Goal: Check status: Verify the current state of an ongoing process or item

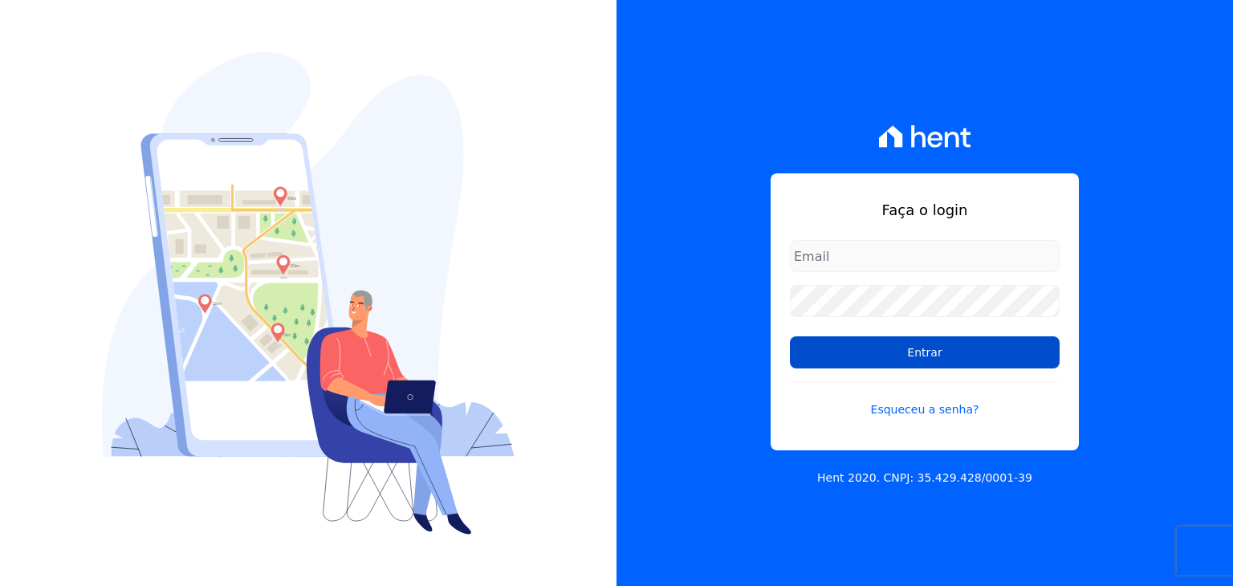
type input "[EMAIL_ADDRESS][DOMAIN_NAME]"
drag, startPoint x: 796, startPoint y: 362, endPoint x: 816, endPoint y: 357, distance: 20.6
click at [796, 362] on input "Entrar" at bounding box center [925, 352] width 270 height 32
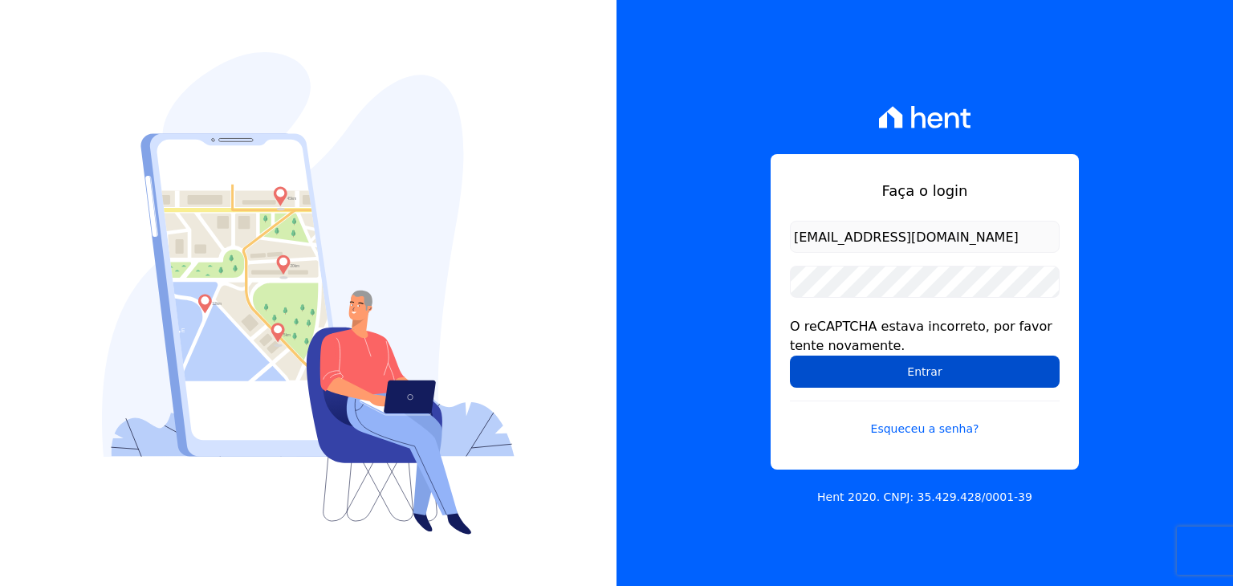
click at [869, 356] on input "Entrar" at bounding box center [925, 372] width 270 height 32
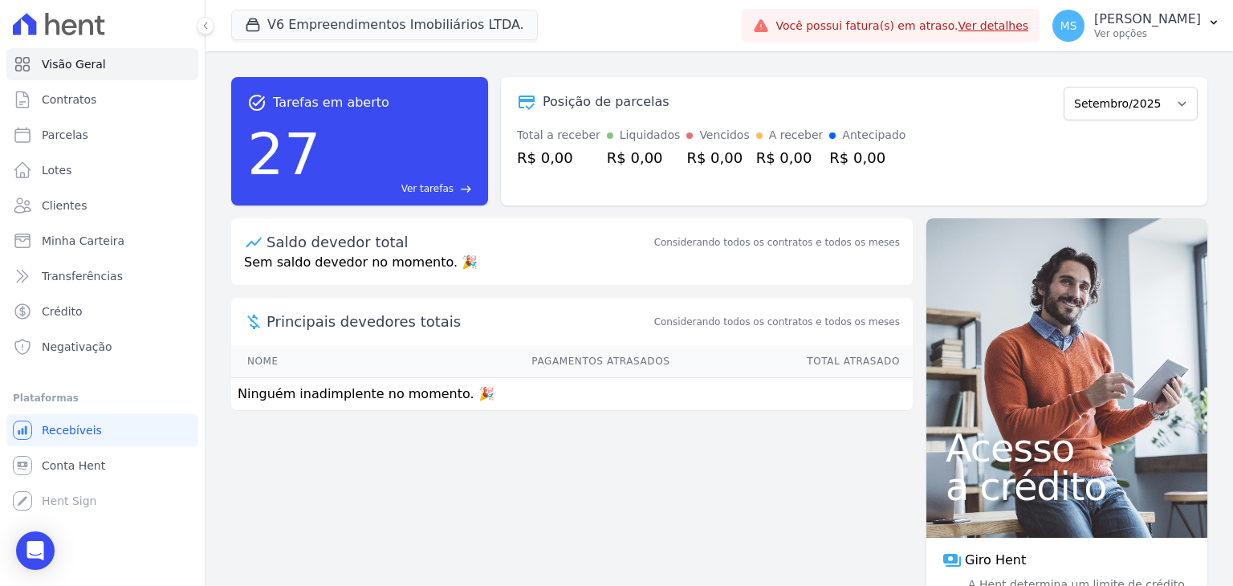
click at [288, 7] on div "V6 Empreendimentos Imobiliários LTDA. Vitale - LBA Flow - V9 Empreendimentos Im…" at bounding box center [483, 25] width 504 height 53
click at [288, 17] on button "V6 Empreendimentos Imobiliários LTDA." at bounding box center [384, 25] width 307 height 31
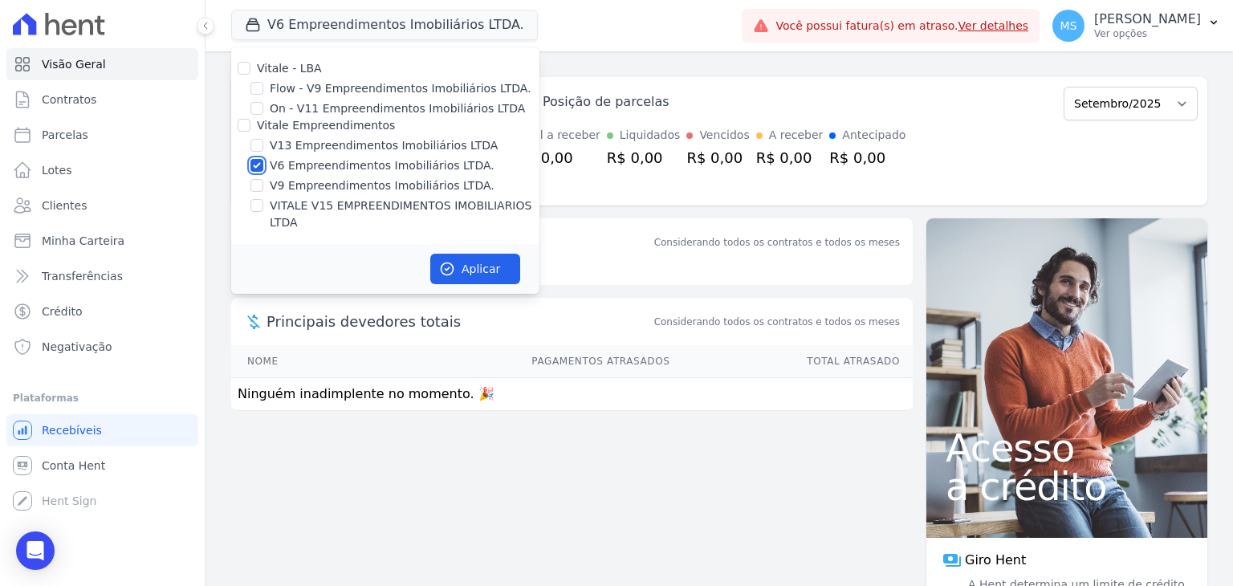
click at [257, 162] on input "V6 Empreendimentos Imobiliários LTDA." at bounding box center [256, 165] width 13 height 13
checkbox input "false"
click at [254, 206] on input "VITALE V15 EMPREENDIMENTOS IMOBILIARIOS LTDA" at bounding box center [256, 205] width 13 height 13
checkbox input "true"
click at [473, 254] on button "Aplicar" at bounding box center [475, 269] width 90 height 31
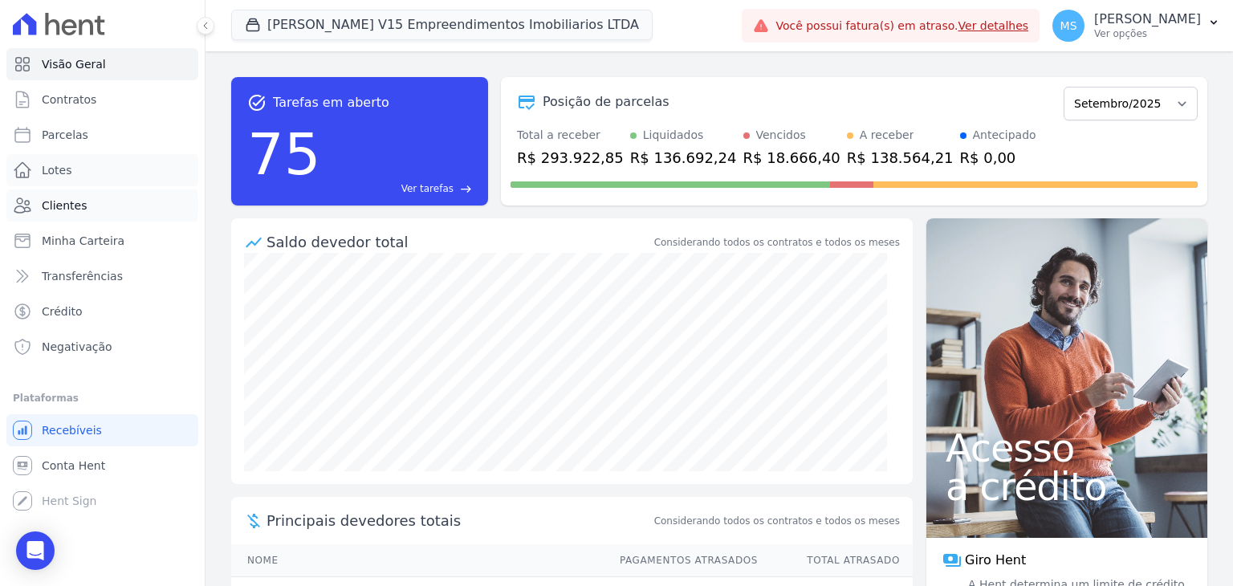
drag, startPoint x: 46, startPoint y: 185, endPoint x: 53, endPoint y: 206, distance: 22.8
click at [47, 185] on link "Lotes" at bounding box center [102, 170] width 192 height 32
click at [53, 207] on span "Clientes" at bounding box center [64, 205] width 45 height 16
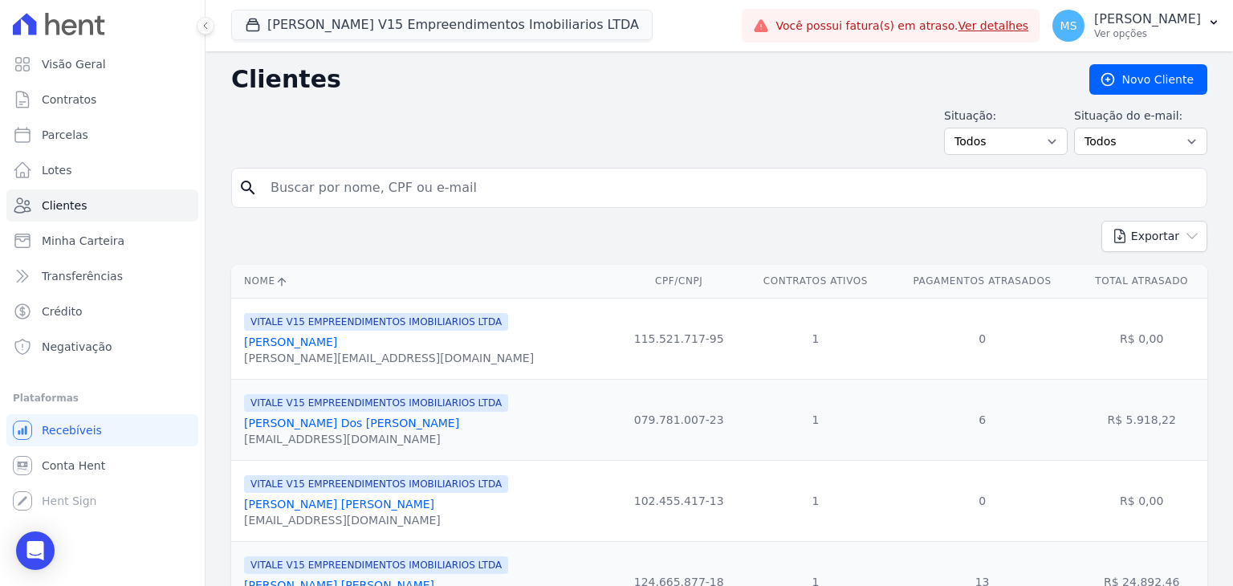
click at [321, 200] on input "search" at bounding box center [730, 188] width 939 height 32
type input "anderson"
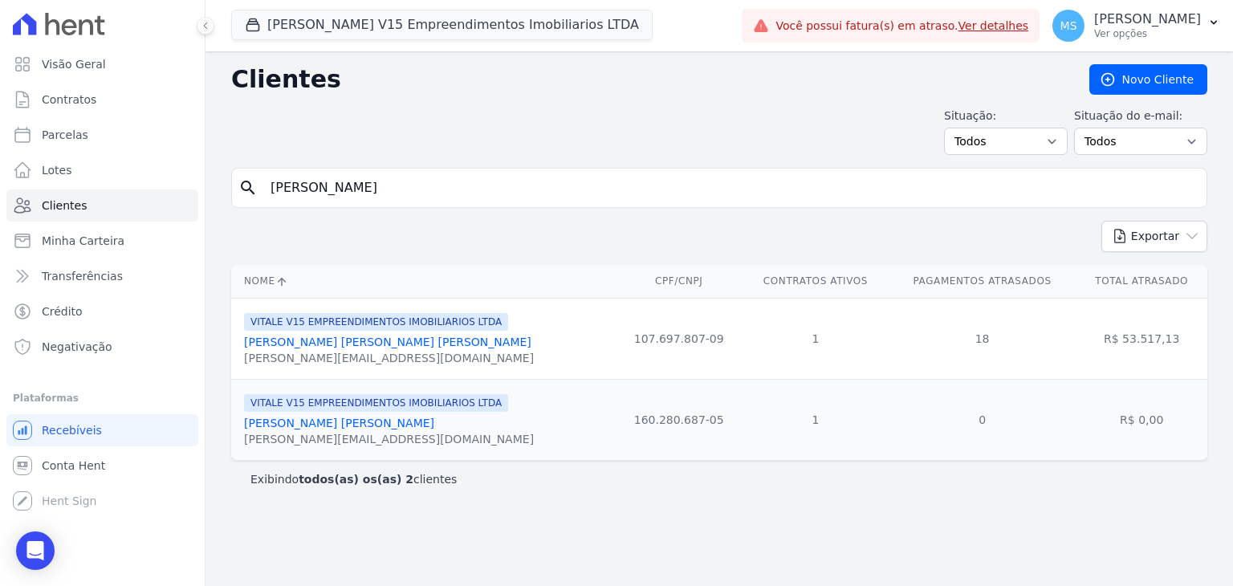
click at [336, 346] on link "Anderson Nascimento De Carvalho" at bounding box center [387, 342] width 287 height 13
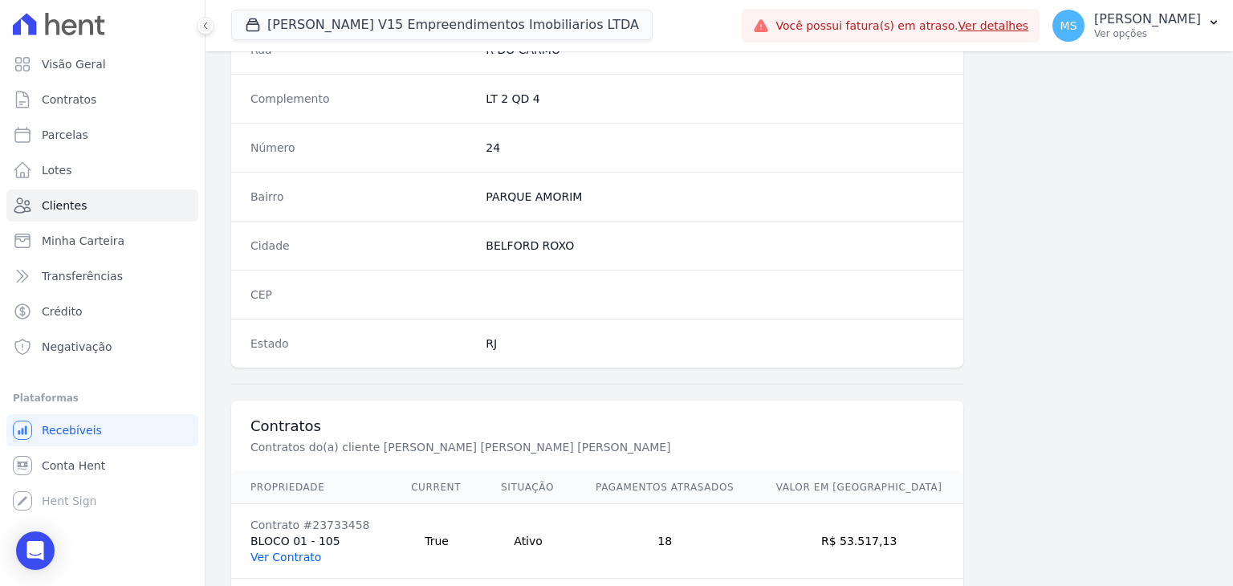
scroll to position [911, 0]
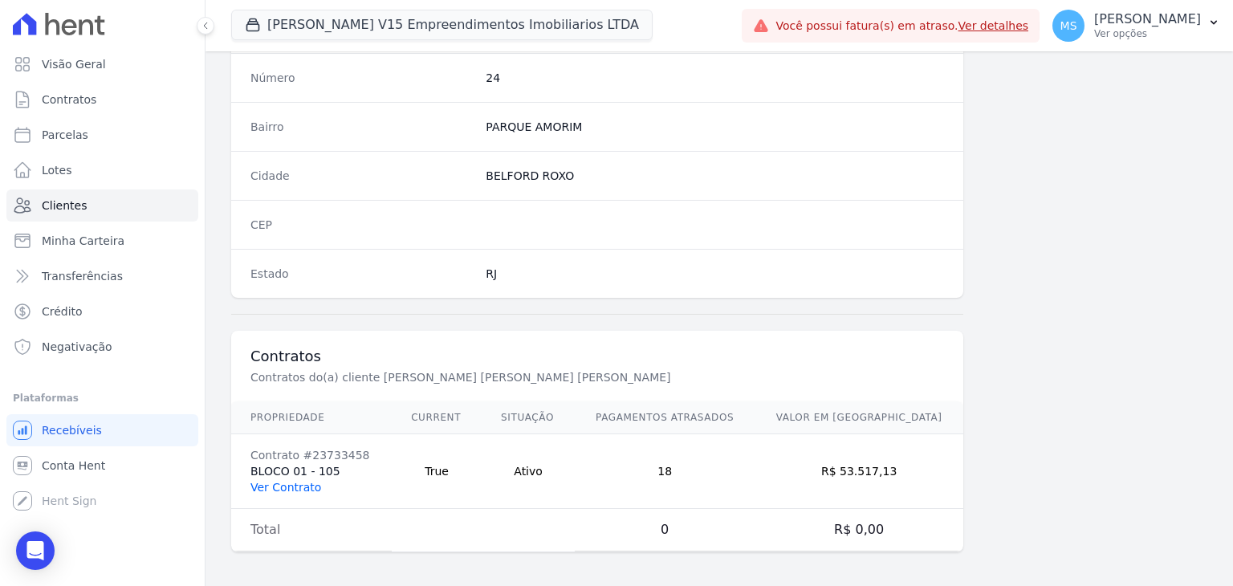
click at [300, 481] on link "Ver Contrato" at bounding box center [285, 487] width 71 height 13
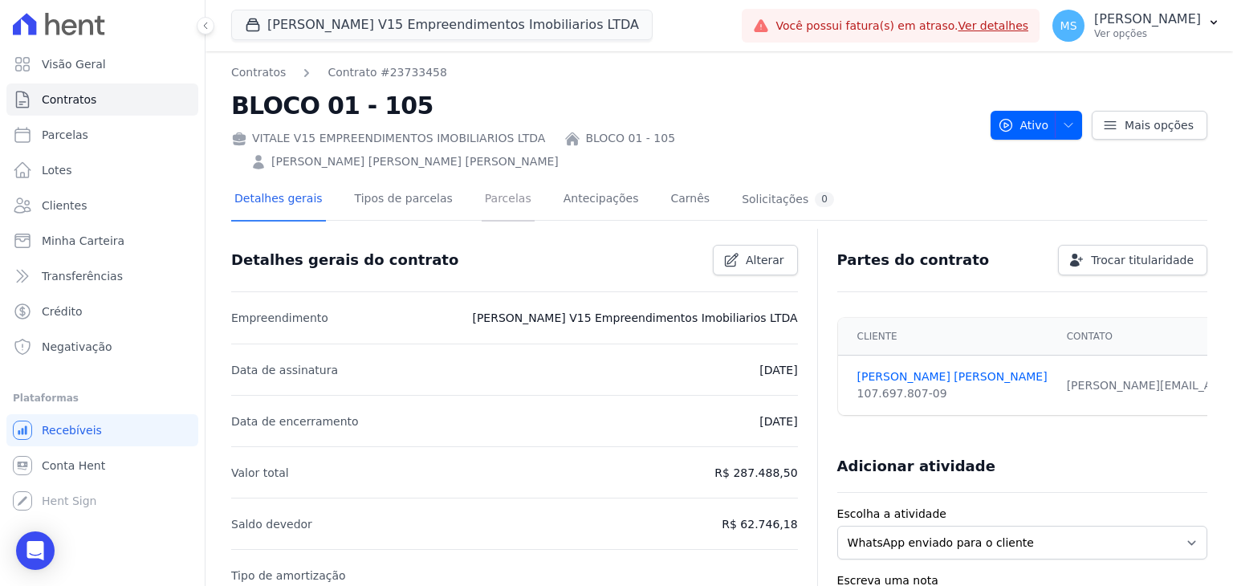
click at [495, 179] on link "Parcelas" at bounding box center [508, 200] width 53 height 43
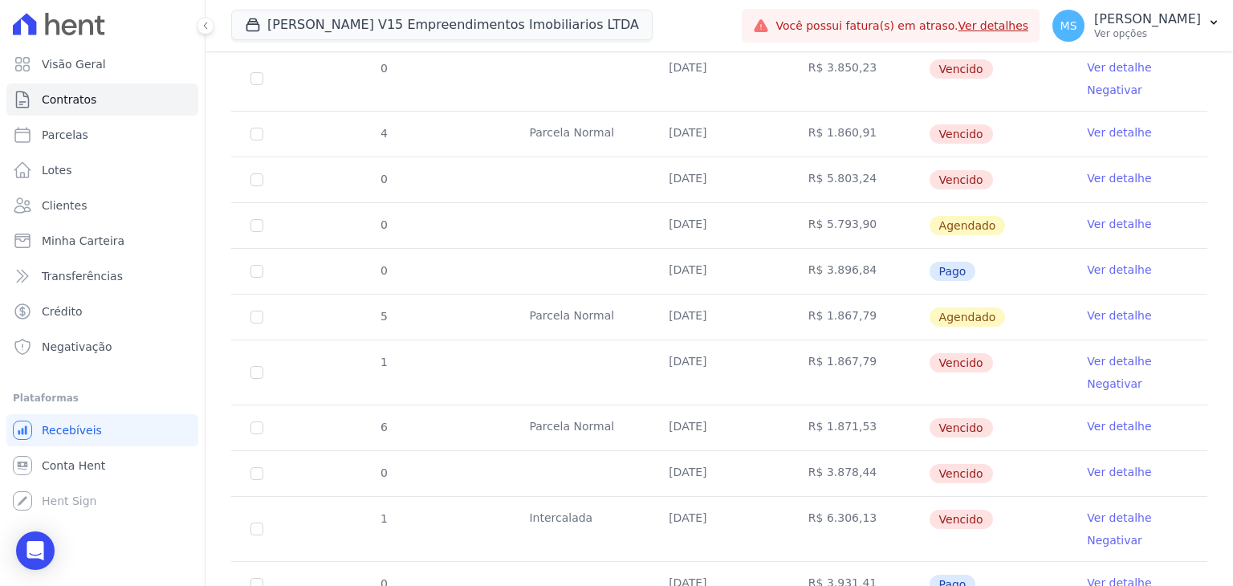
scroll to position [642, 0]
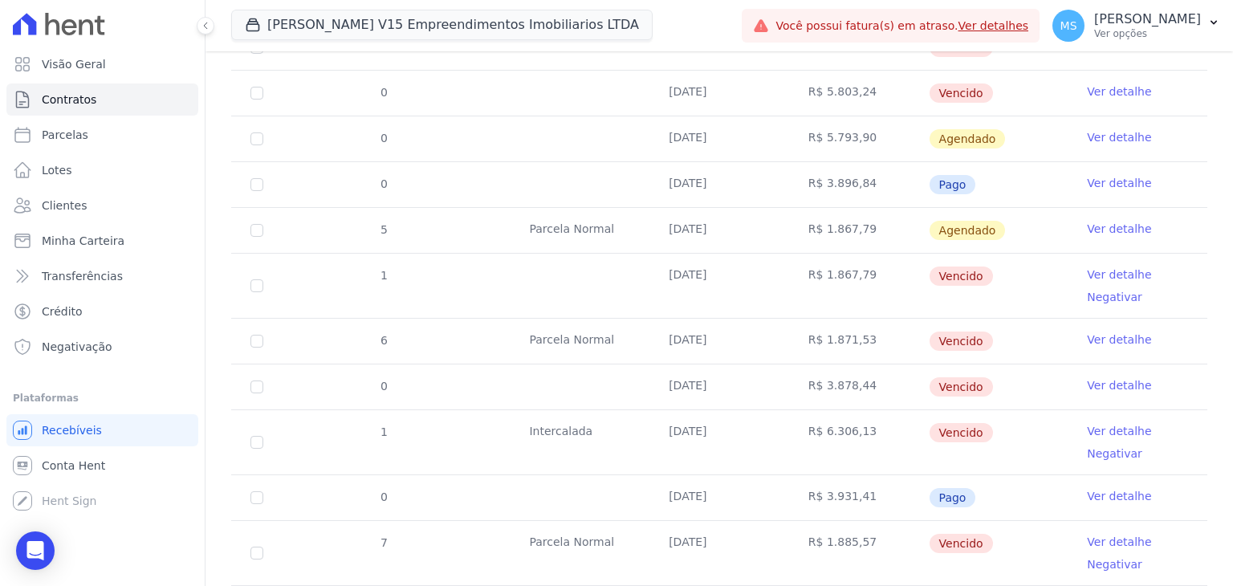
drag, startPoint x: 678, startPoint y: 462, endPoint x: 827, endPoint y: 462, distance: 149.3
click at [825, 474] on tr "0 11/06/2025 R$ 3.931,41 Pago Ver detalhe" at bounding box center [719, 497] width 976 height 46
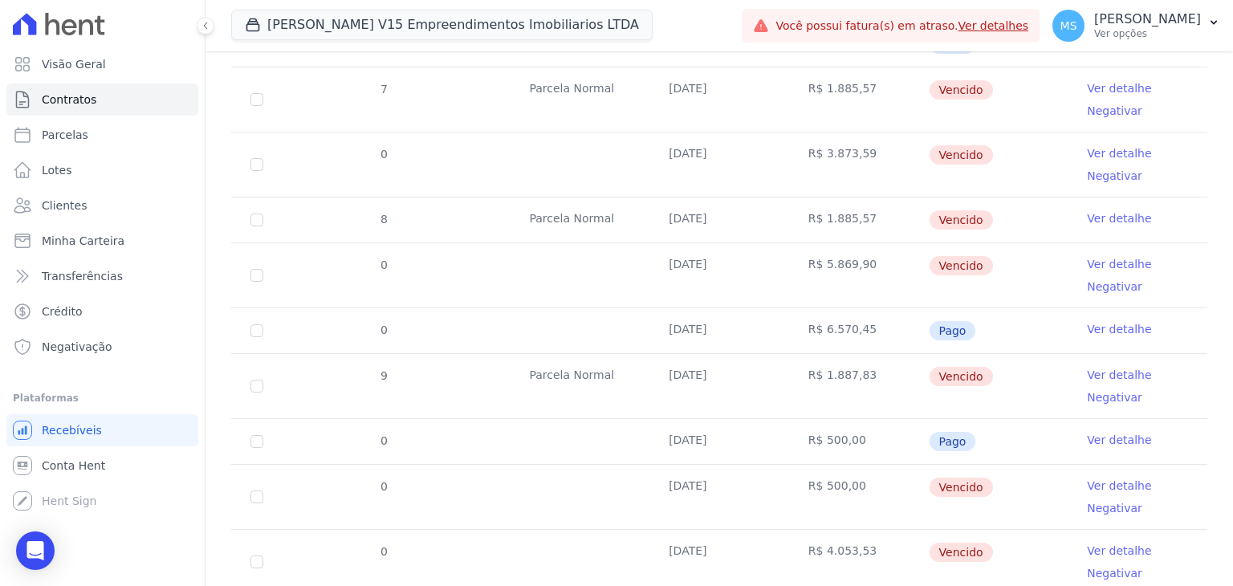
scroll to position [1124, 0]
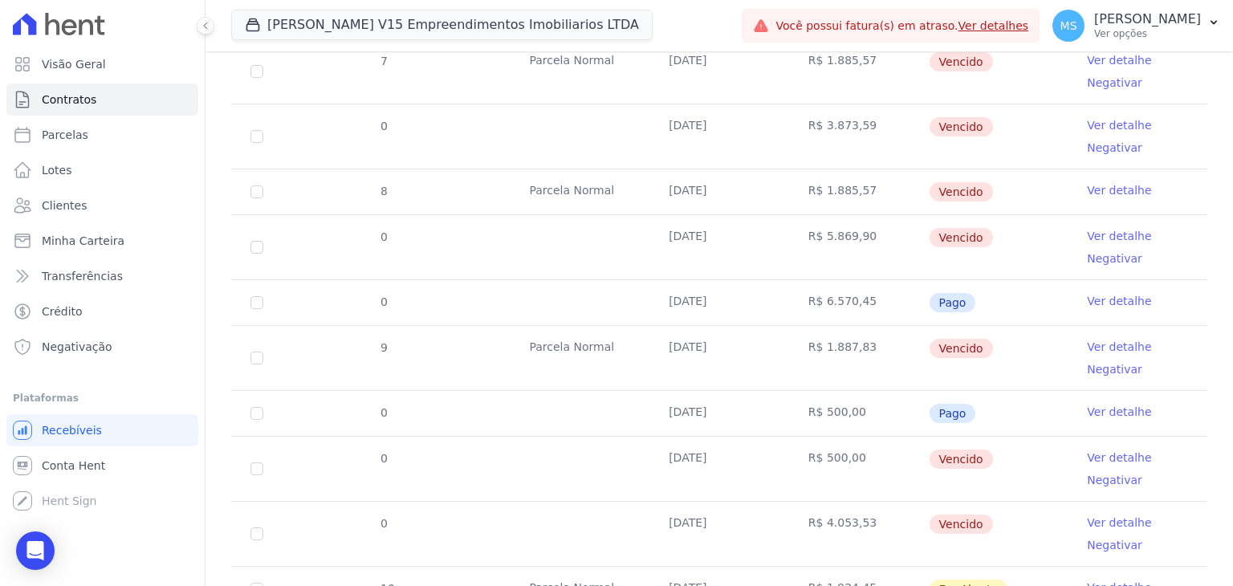
click at [1099, 404] on link "Ver detalhe" at bounding box center [1119, 412] width 64 height 16
